Goal: Task Accomplishment & Management: Use online tool/utility

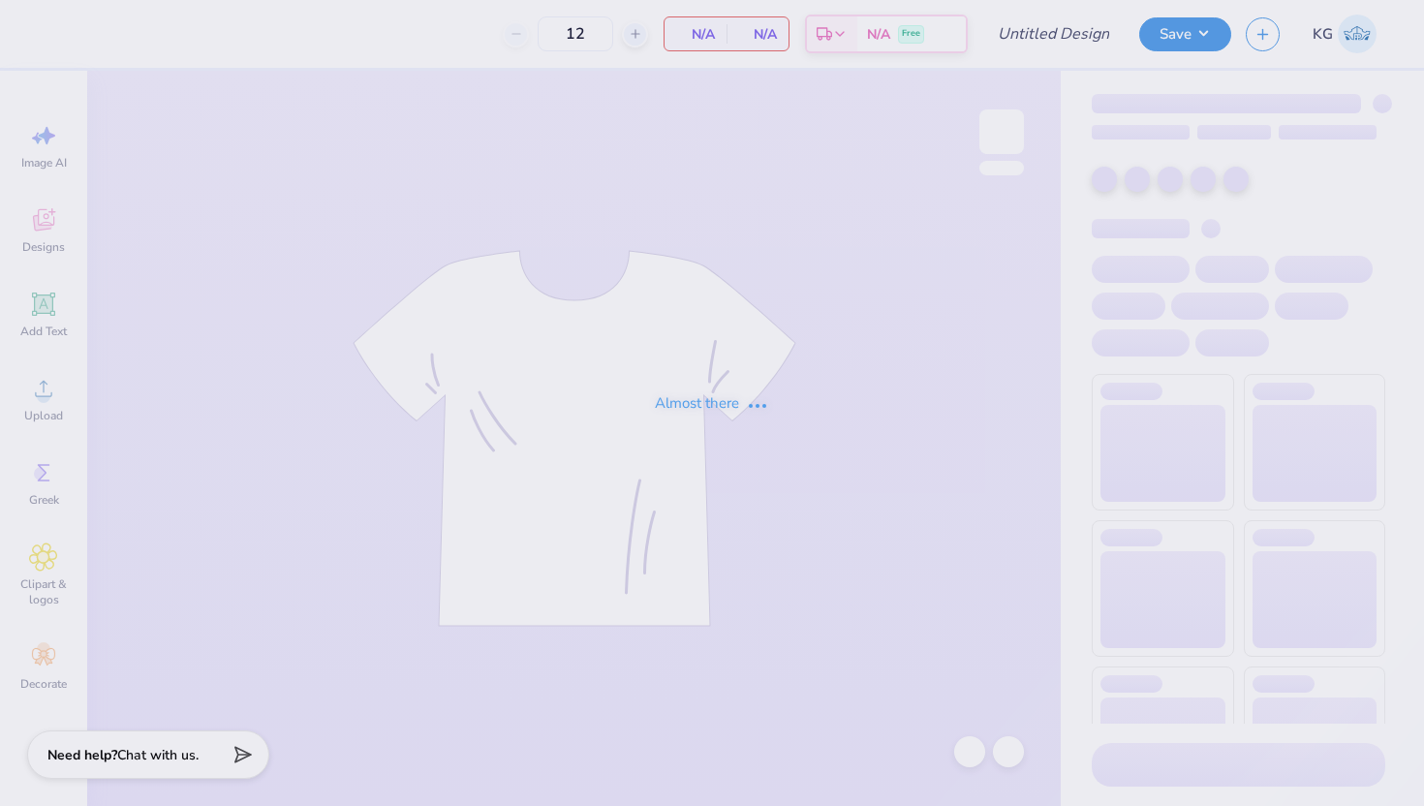
type input "ZETA GM 1"
type input "24"
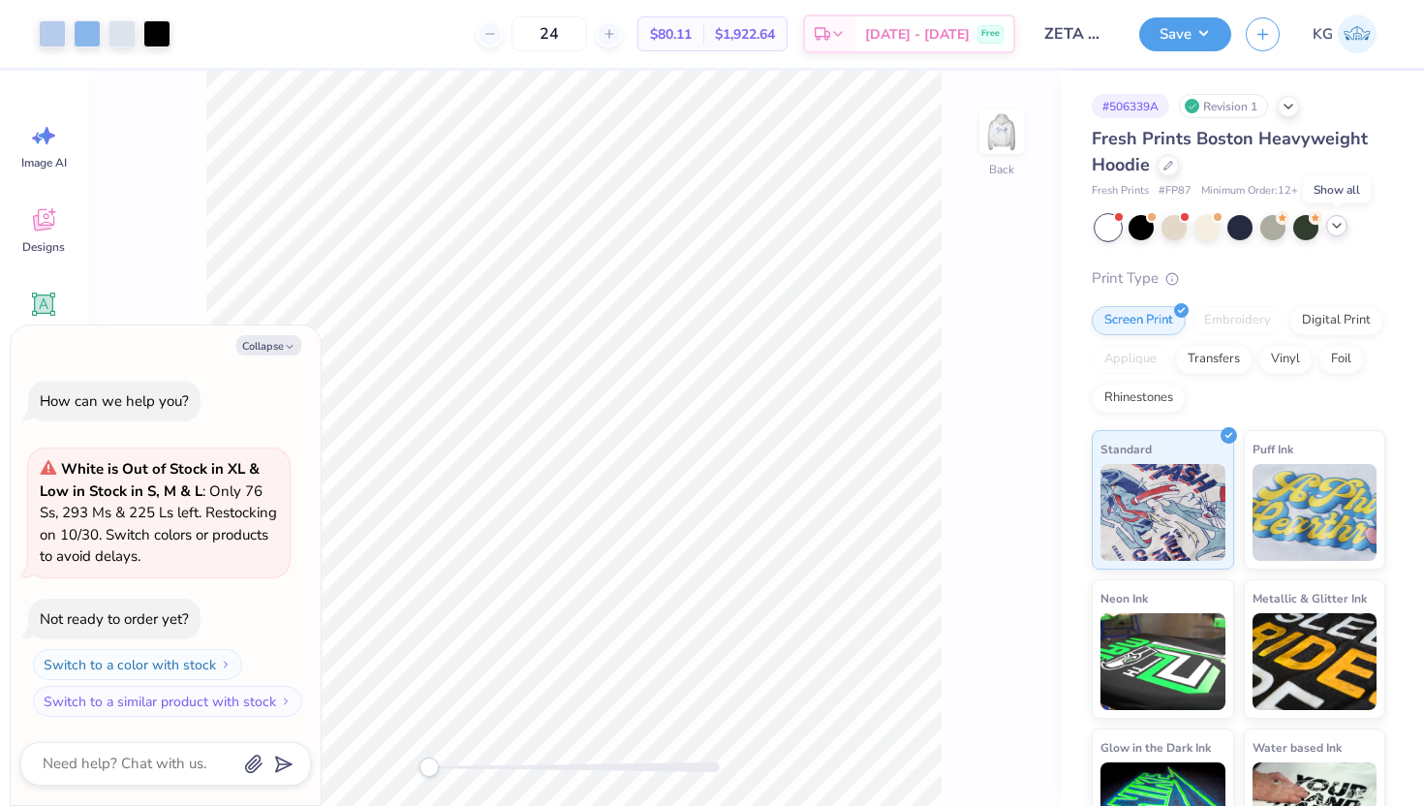
click at [1334, 229] on icon at bounding box center [1336, 225] width 15 height 15
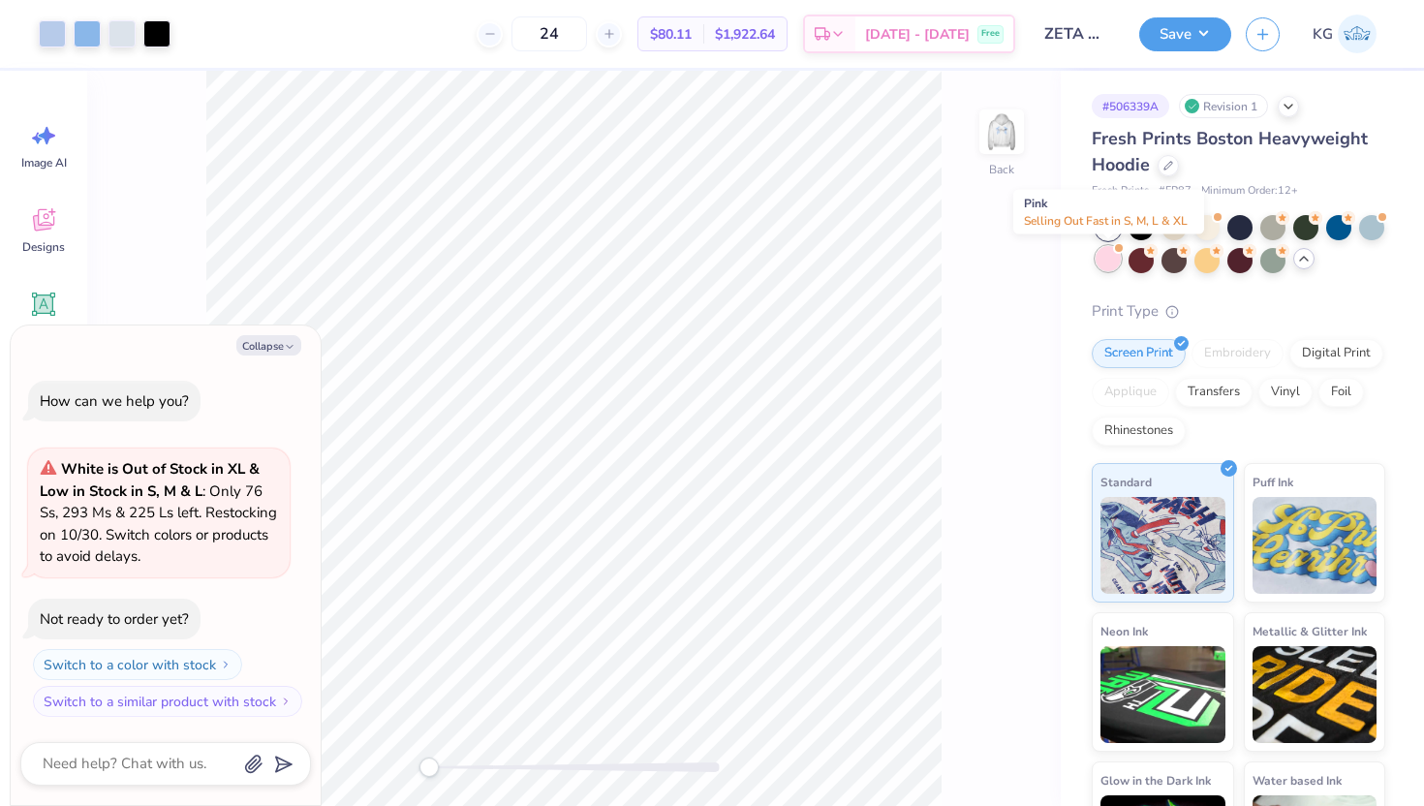
click at [1109, 262] on div at bounding box center [1107, 258] width 25 height 25
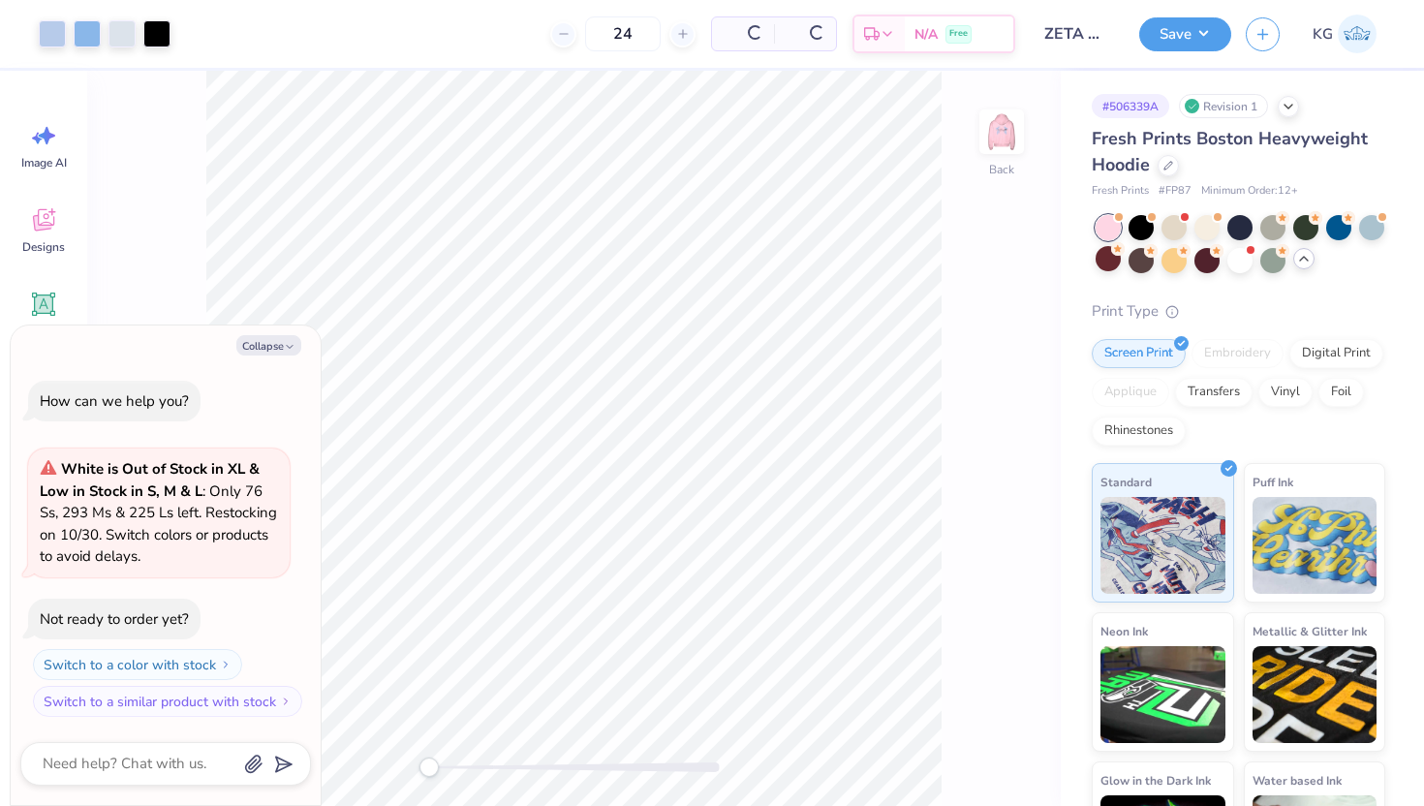
scroll to position [194, 0]
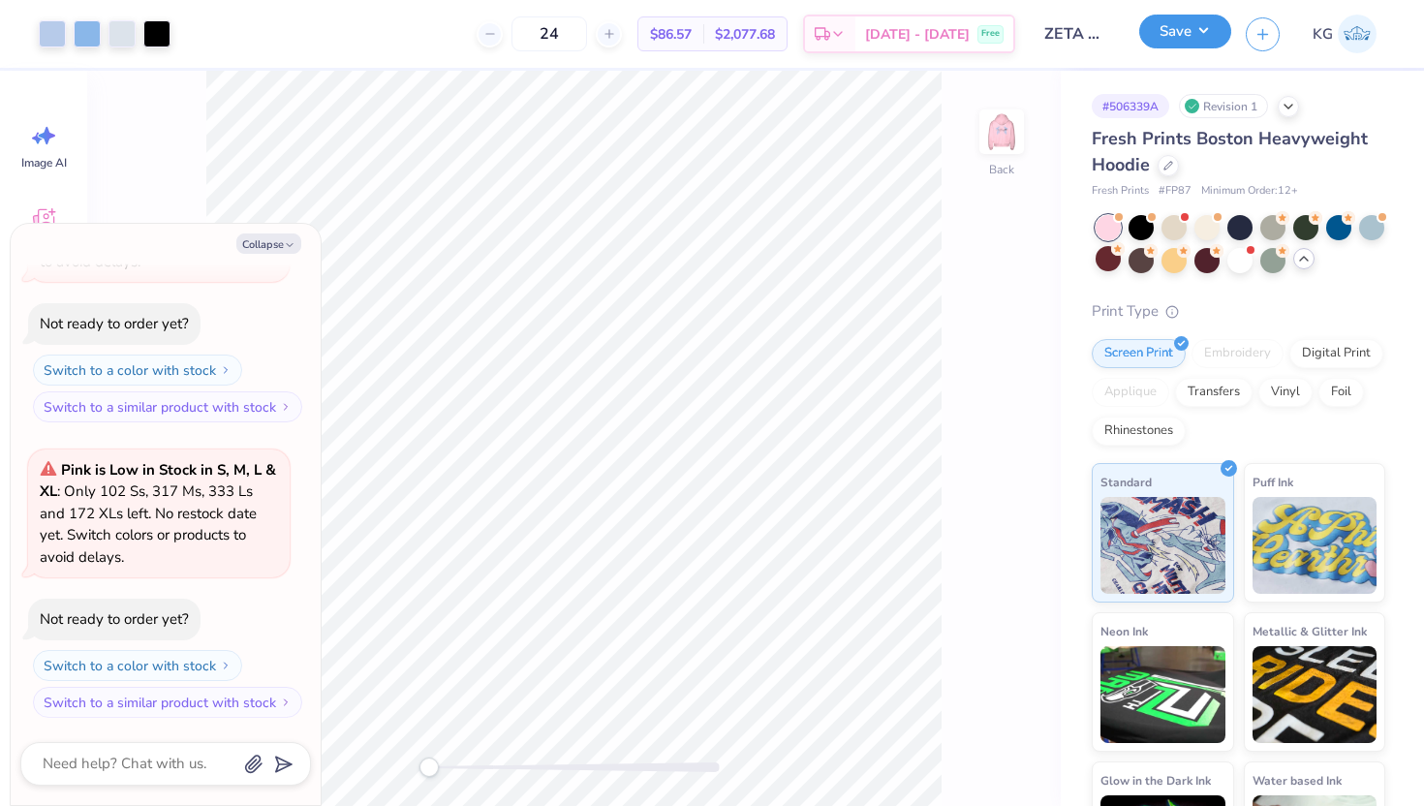
click at [1197, 33] on button "Save" at bounding box center [1185, 32] width 92 height 34
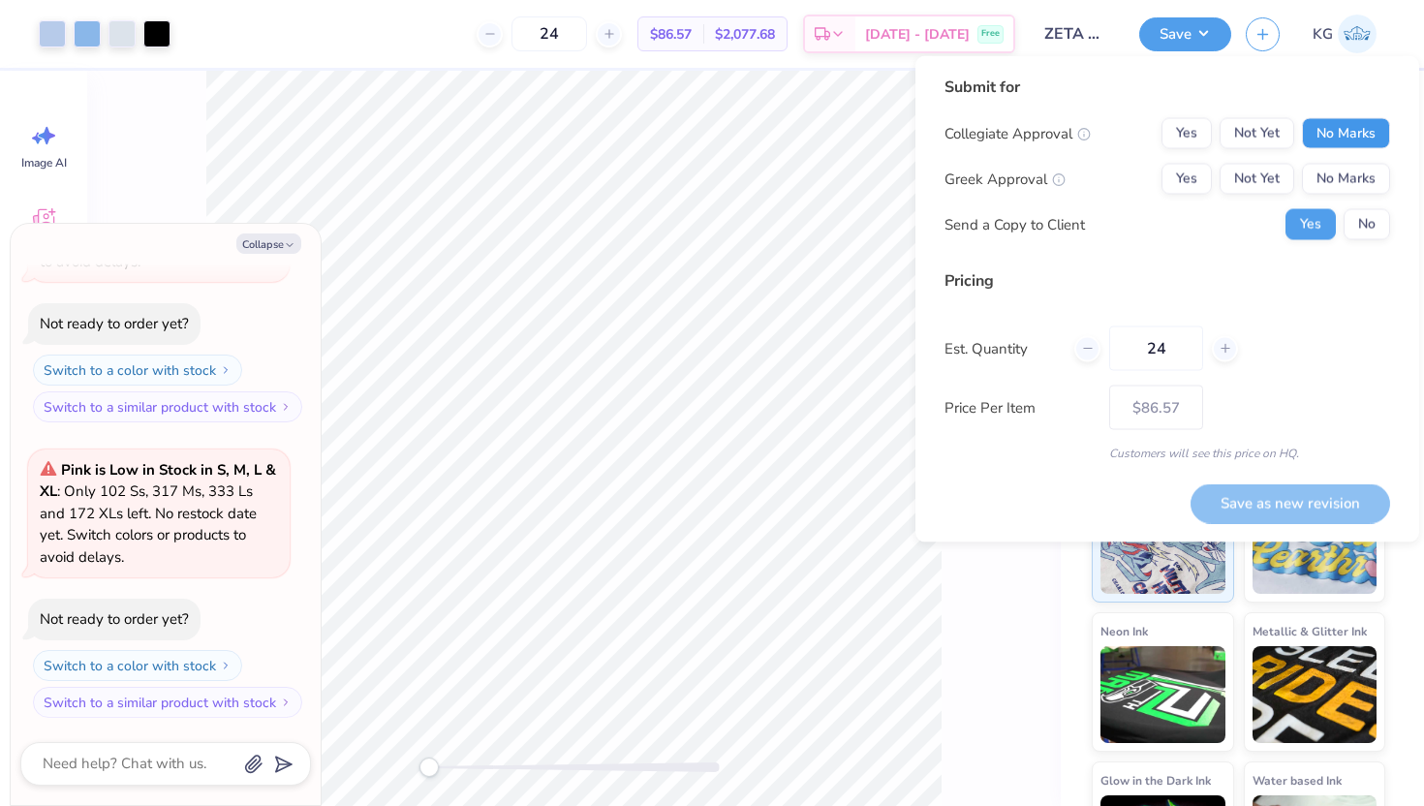
click at [1333, 138] on button "No Marks" at bounding box center [1346, 133] width 88 height 31
click at [1194, 174] on button "Yes" at bounding box center [1186, 179] width 50 height 31
click at [1255, 509] on button "Save as new revision" at bounding box center [1289, 503] width 199 height 40
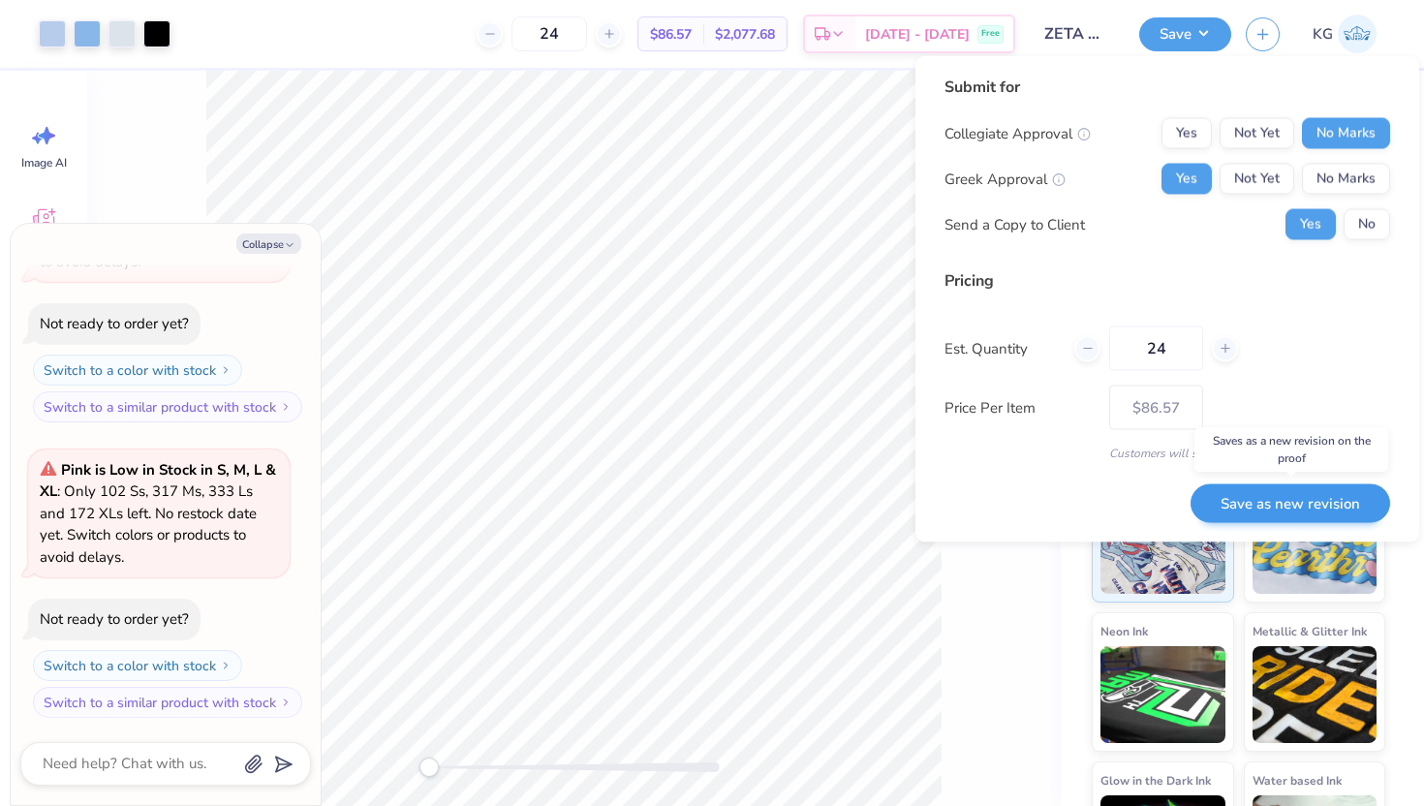
type textarea "x"
type input "– –"
type textarea "x"
type input "$86.57"
type textarea "x"
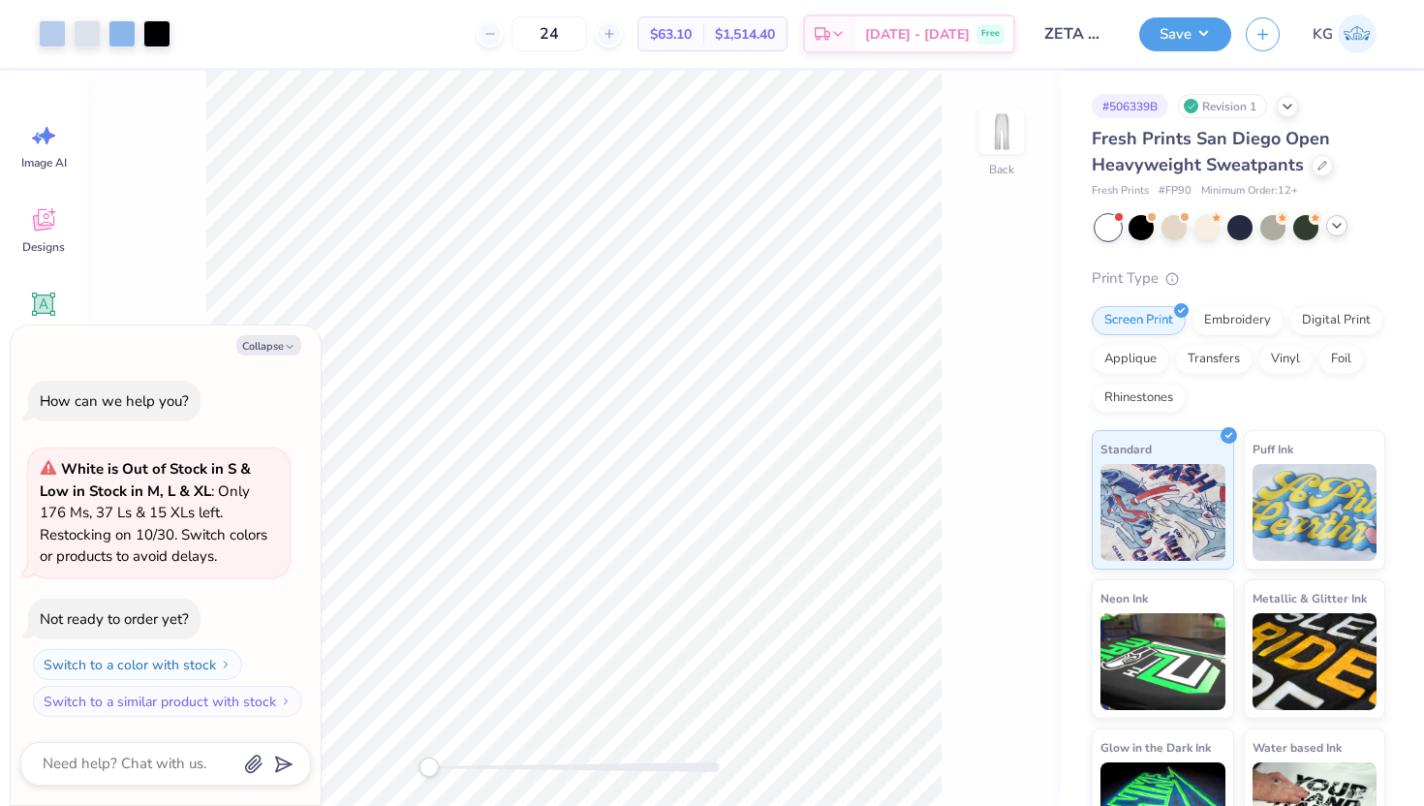
click at [1336, 233] on div at bounding box center [1336, 225] width 21 height 21
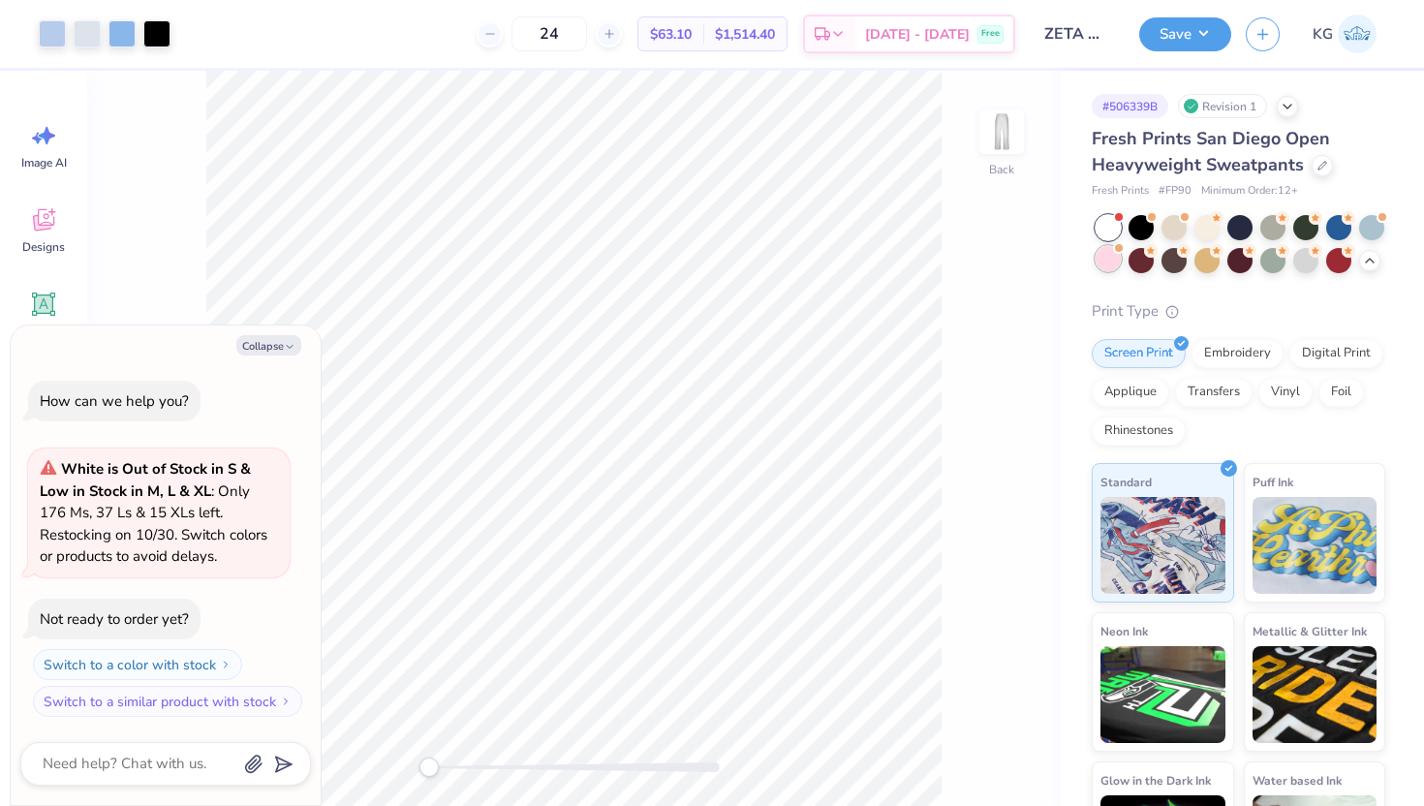
click at [1105, 252] on div at bounding box center [1107, 258] width 25 height 25
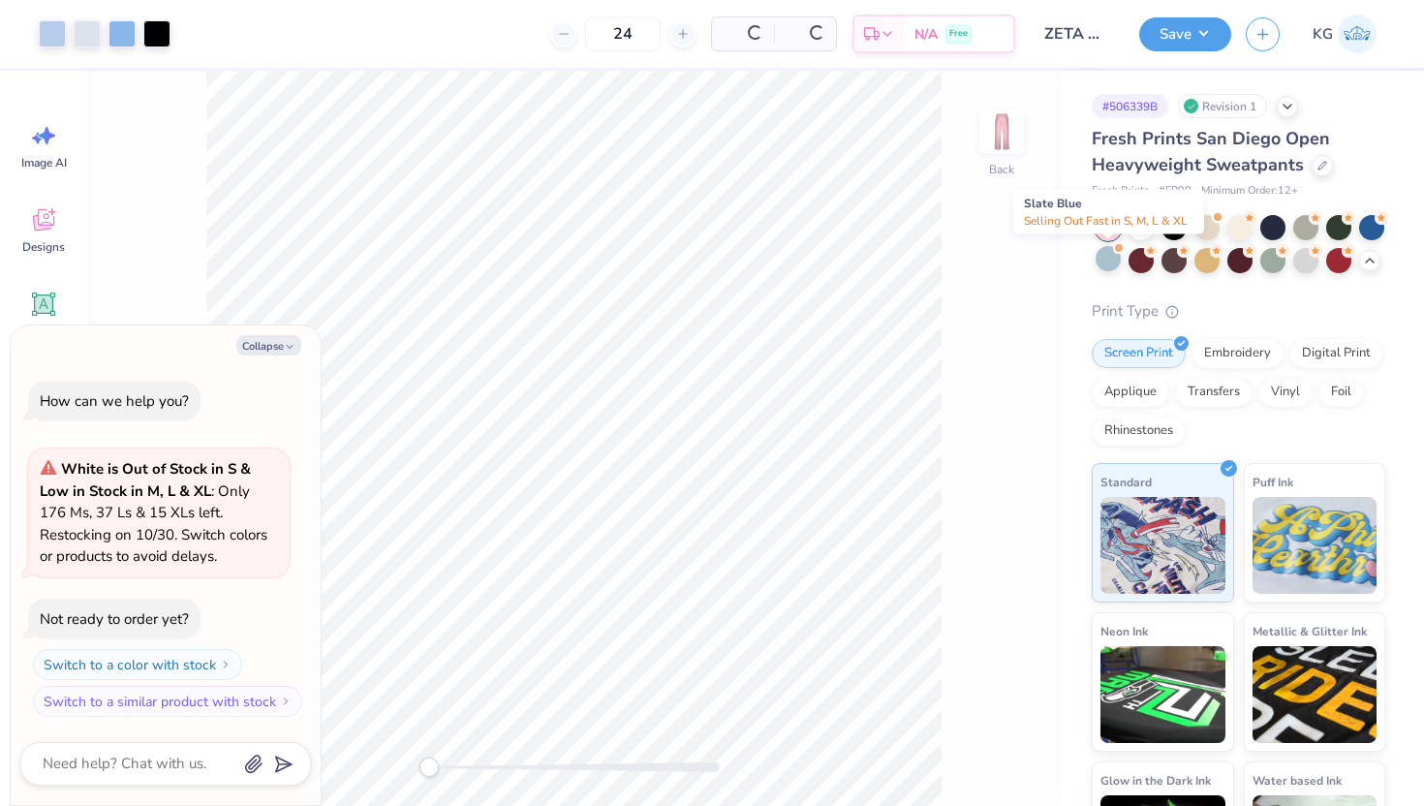
scroll to position [157, 0]
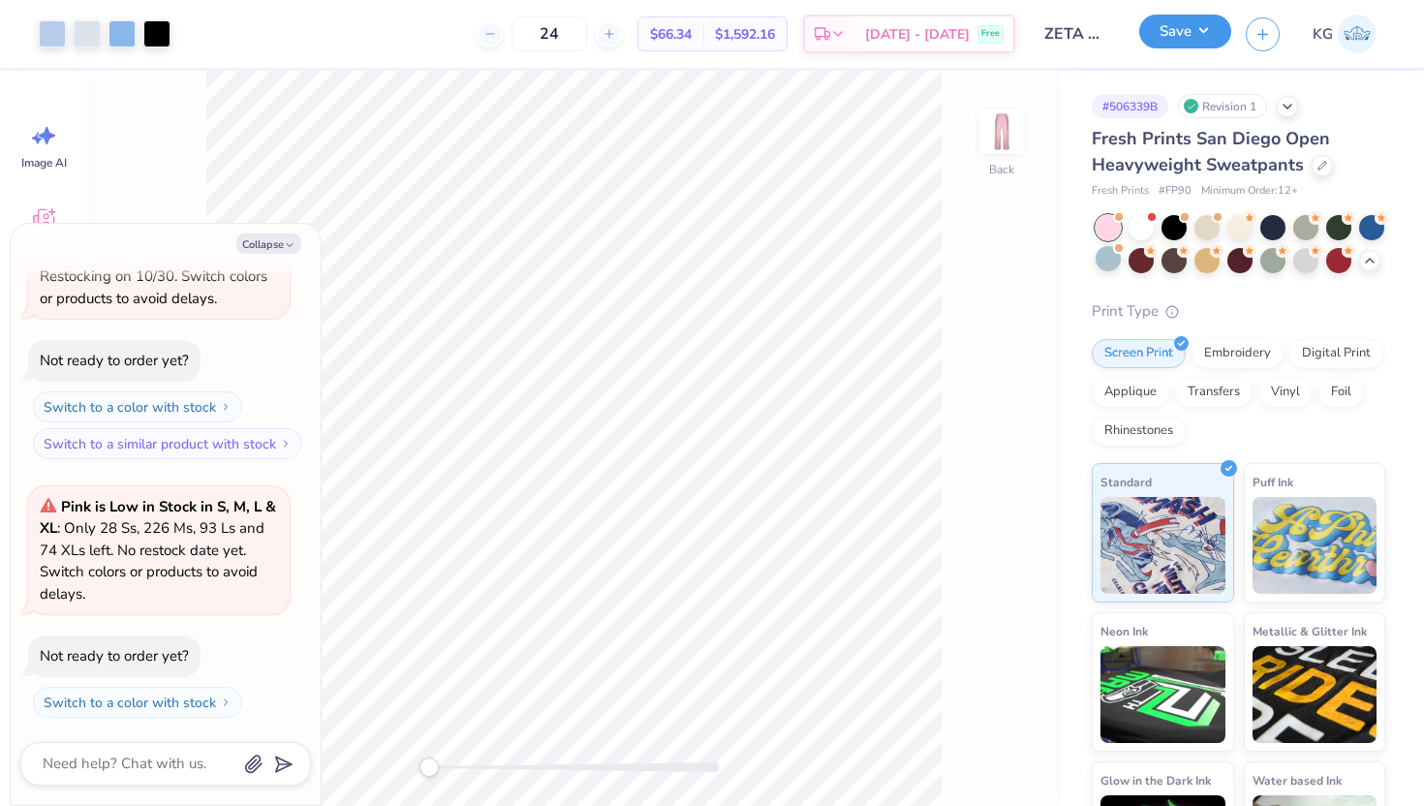
click at [1187, 26] on button "Save" at bounding box center [1185, 32] width 92 height 34
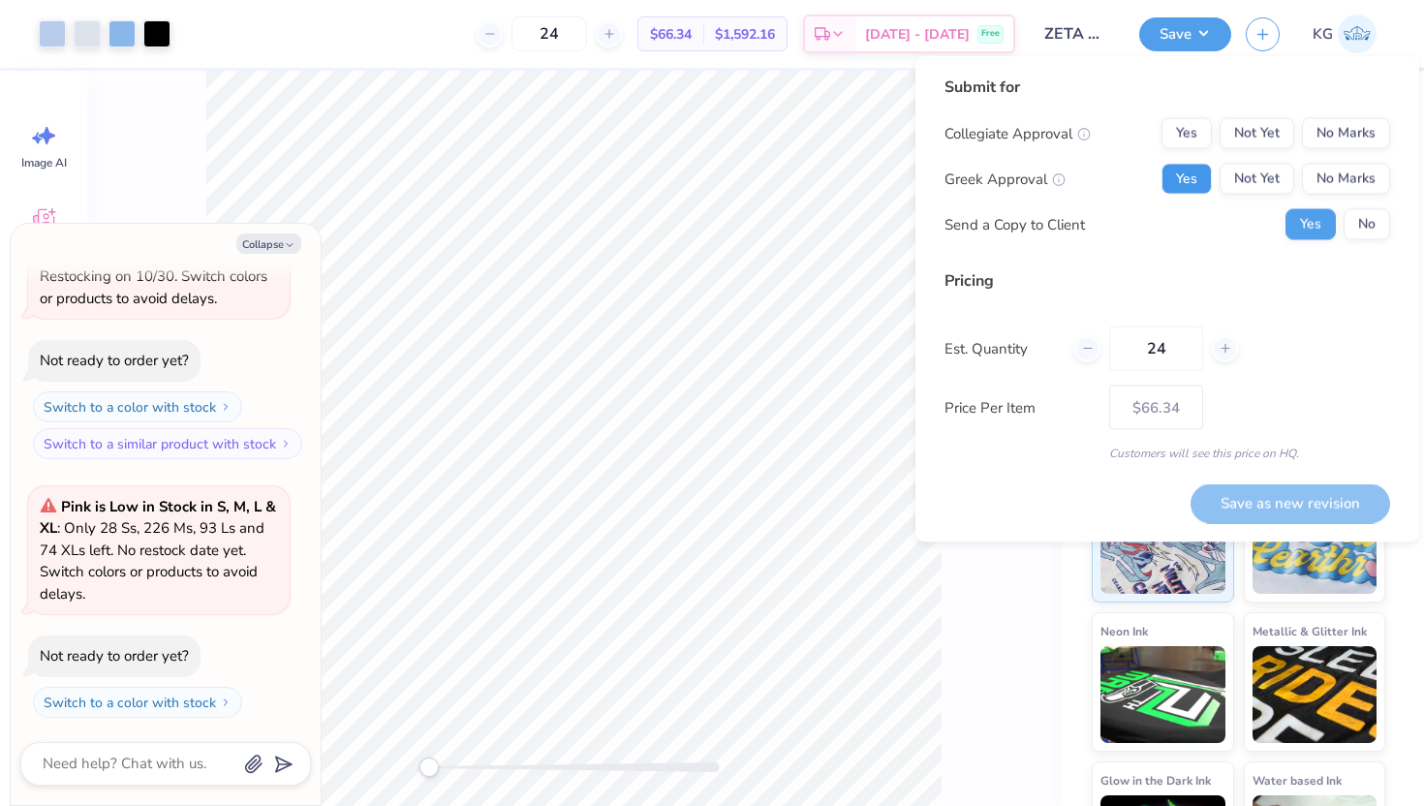
click at [1194, 179] on button "Yes" at bounding box center [1186, 179] width 50 height 31
click at [1337, 144] on button "No Marks" at bounding box center [1346, 133] width 88 height 31
click at [1257, 506] on button "Save as new revision" at bounding box center [1289, 503] width 199 height 40
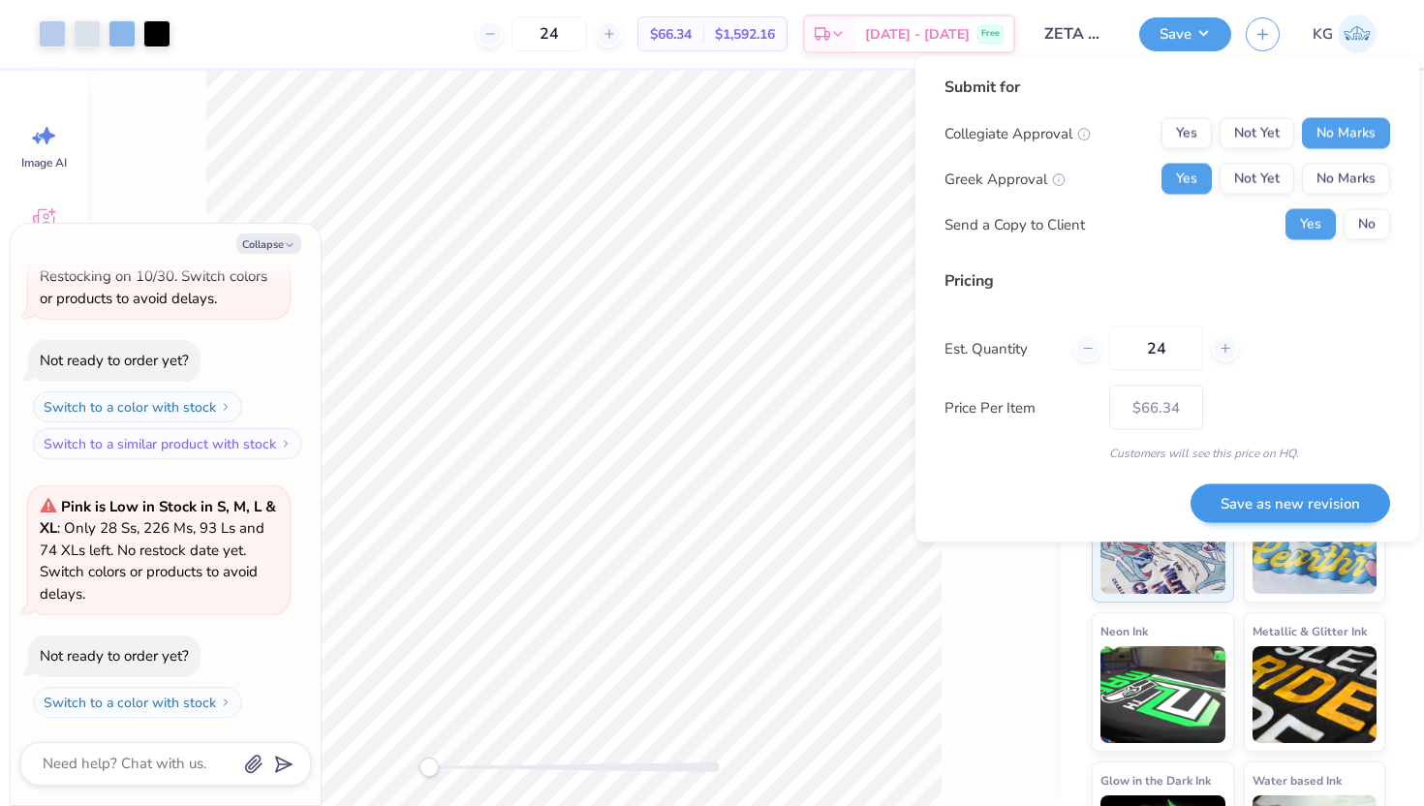
type textarea "x"
type input "– –"
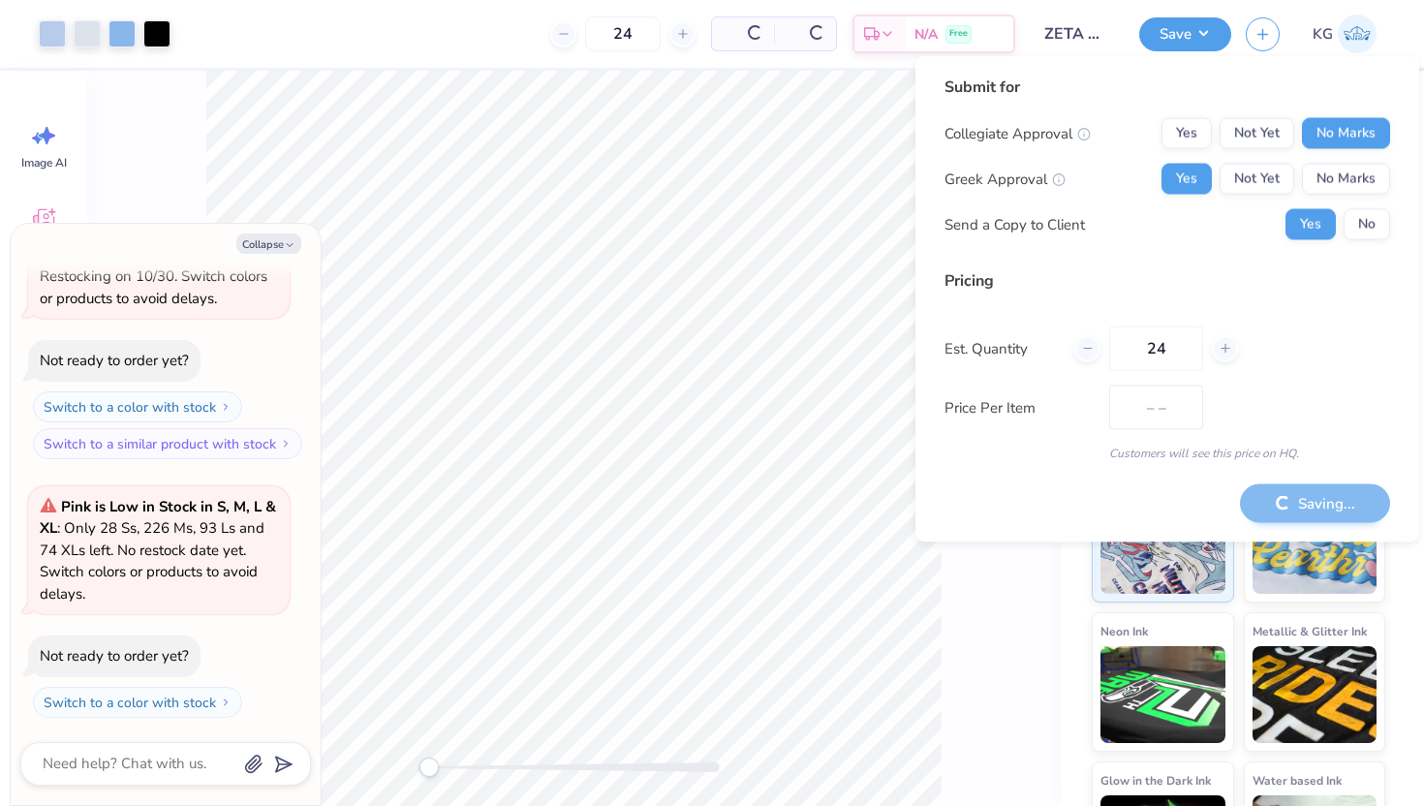
type textarea "x"
type input "$66.34"
type textarea "x"
